Goal: Task Accomplishment & Management: Use online tool/utility

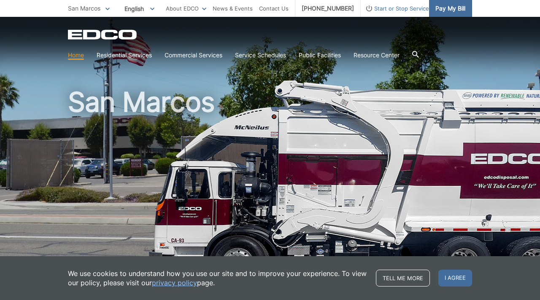
click at [452, 11] on span "Pay My Bill" at bounding box center [451, 8] width 30 height 9
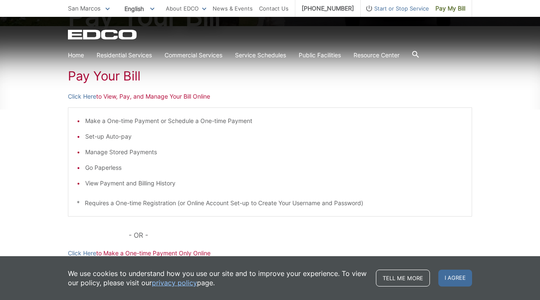
scroll to position [123, 0]
click at [168, 96] on p "Click Here to View, Pay, and Manage Your Bill Online" at bounding box center [270, 95] width 404 height 9
click at [72, 95] on link "Click Here" at bounding box center [82, 95] width 28 height 9
